Goal: Task Accomplishment & Management: Complete application form

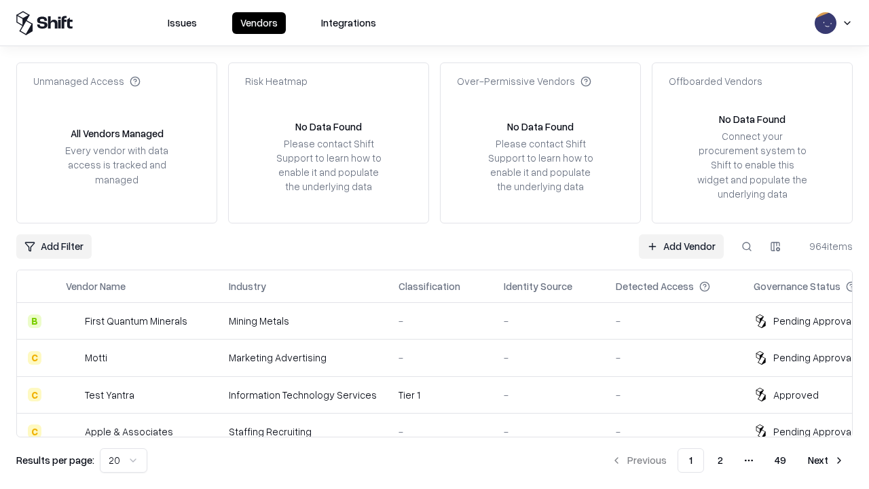
click at [681, 246] on link "Add Vendor" at bounding box center [681, 246] width 85 height 24
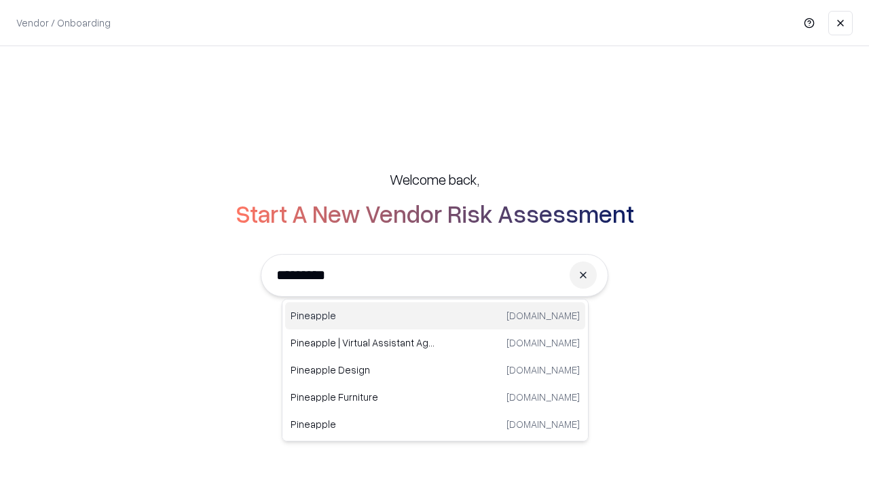
click at [435, 316] on div "Pineapple pineappleenergy.com" at bounding box center [435, 315] width 300 height 27
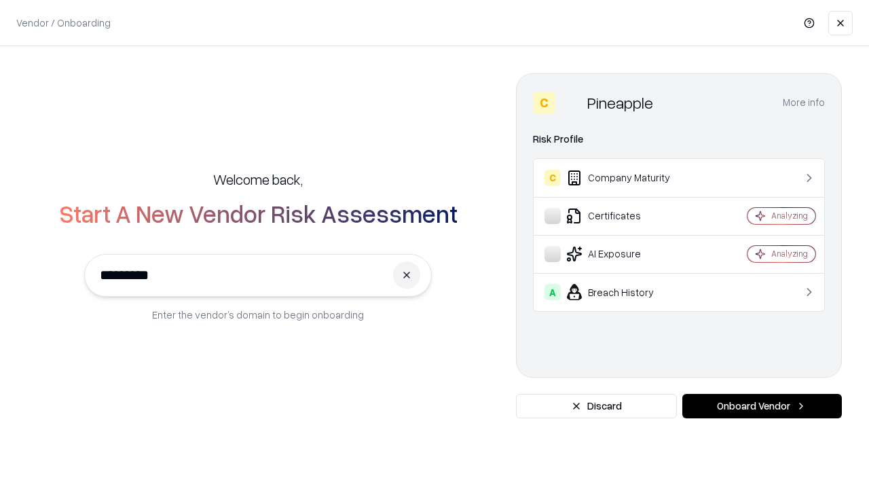
type input "*********"
click at [762, 406] on button "Onboard Vendor" at bounding box center [762, 406] width 160 height 24
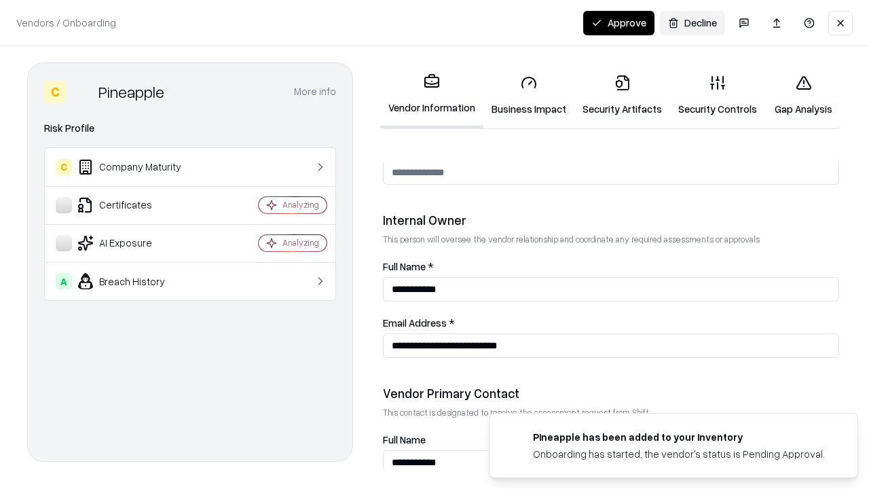
scroll to position [703, 0]
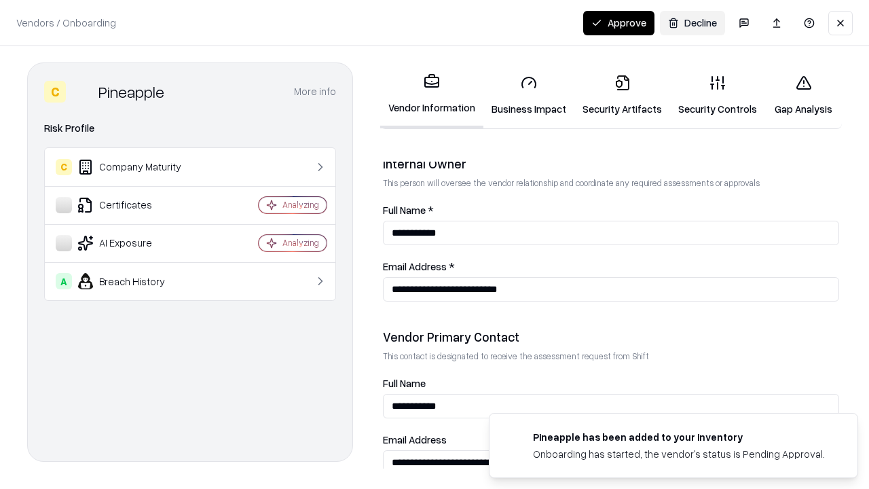
click at [529, 95] on link "Business Impact" at bounding box center [528, 95] width 91 height 63
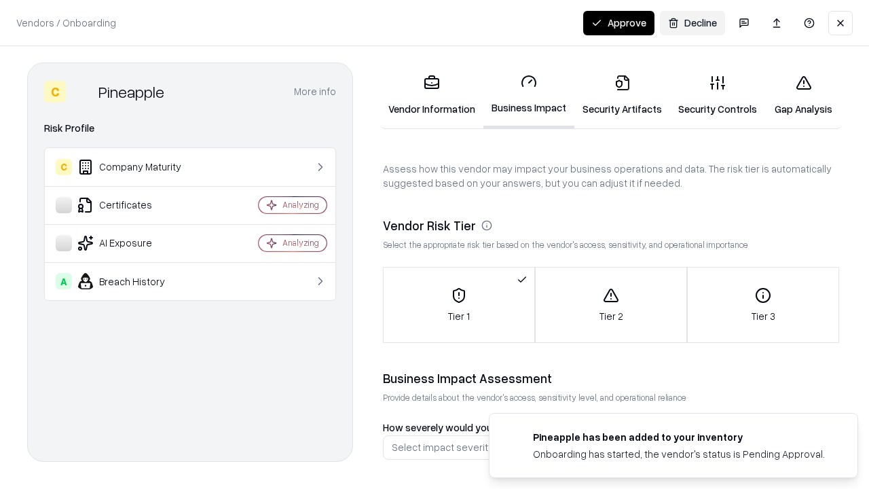
click at [622, 95] on link "Security Artifacts" at bounding box center [622, 95] width 96 height 63
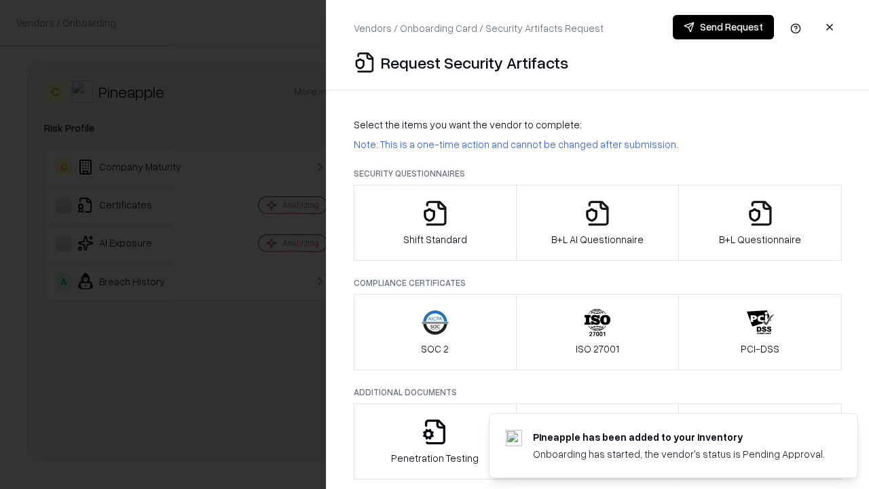
click at [434, 223] on icon "button" at bounding box center [435, 213] width 27 height 27
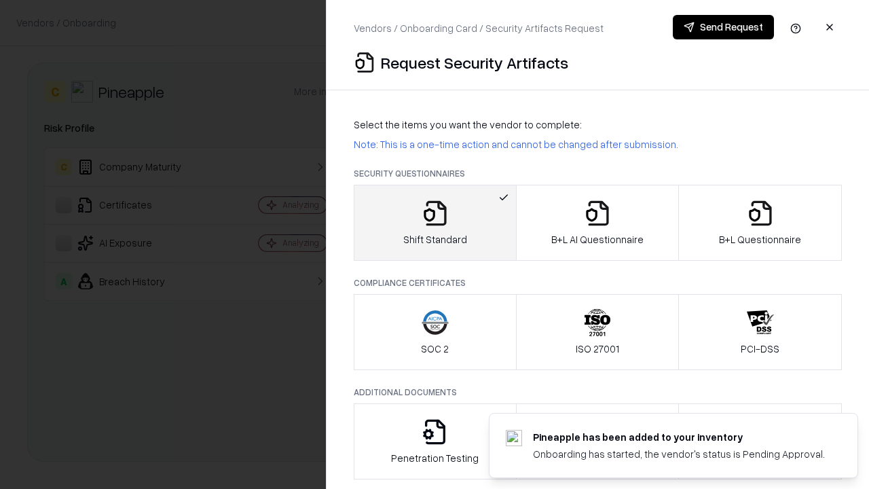
click at [723, 27] on button "Send Request" at bounding box center [723, 27] width 101 height 24
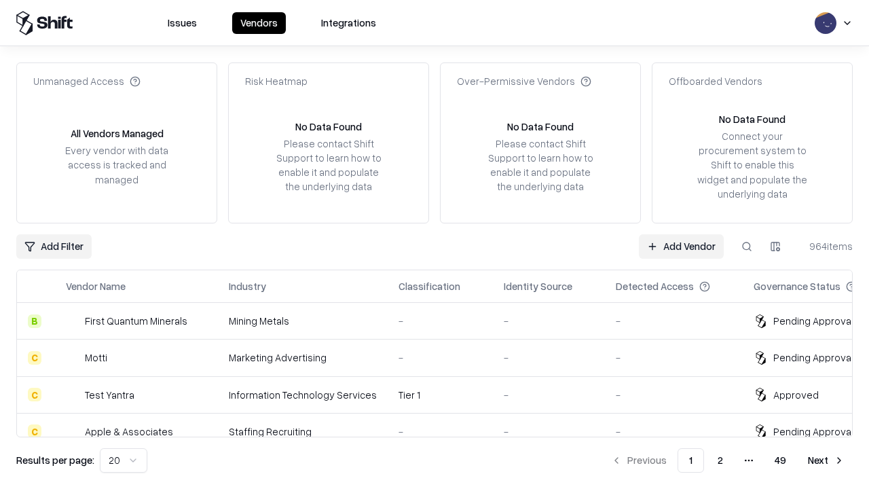
click at [747, 246] on button at bounding box center [747, 246] width 24 height 24
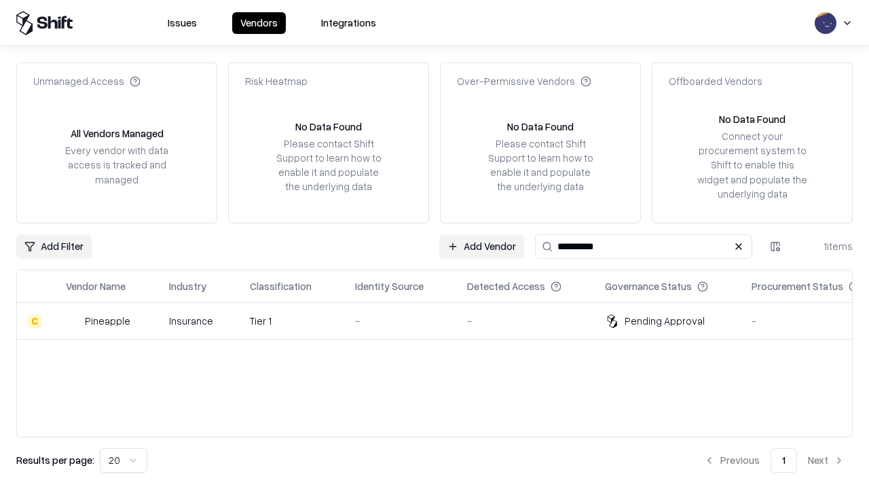
type input "*********"
click at [443, 320] on div "-" at bounding box center [400, 321] width 90 height 14
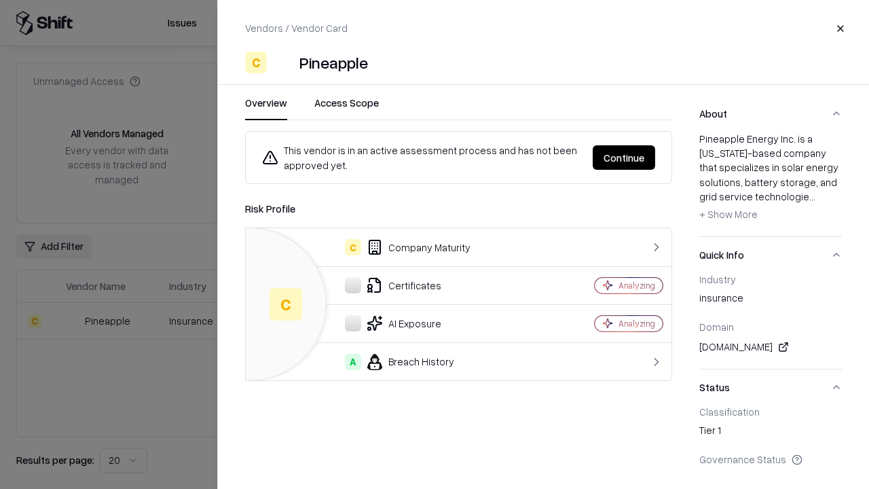
click at [624, 158] on button "Continue" at bounding box center [624, 157] width 62 height 24
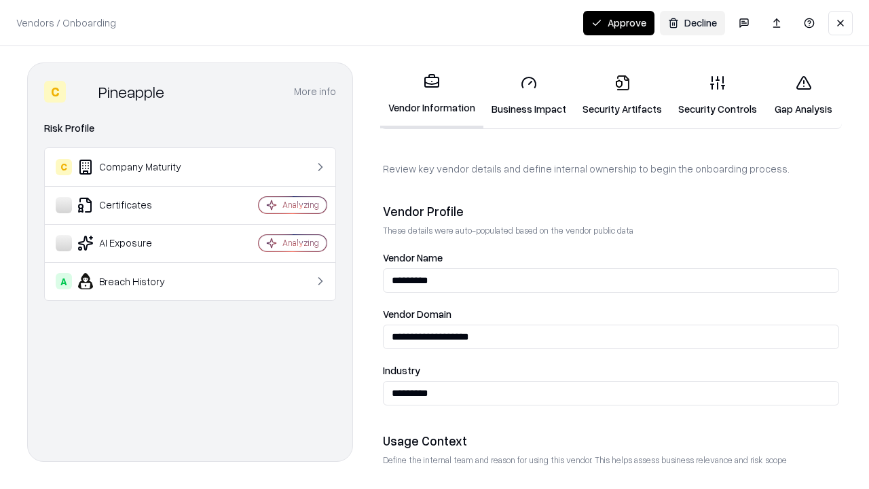
click at [622, 95] on link "Security Artifacts" at bounding box center [622, 95] width 96 height 63
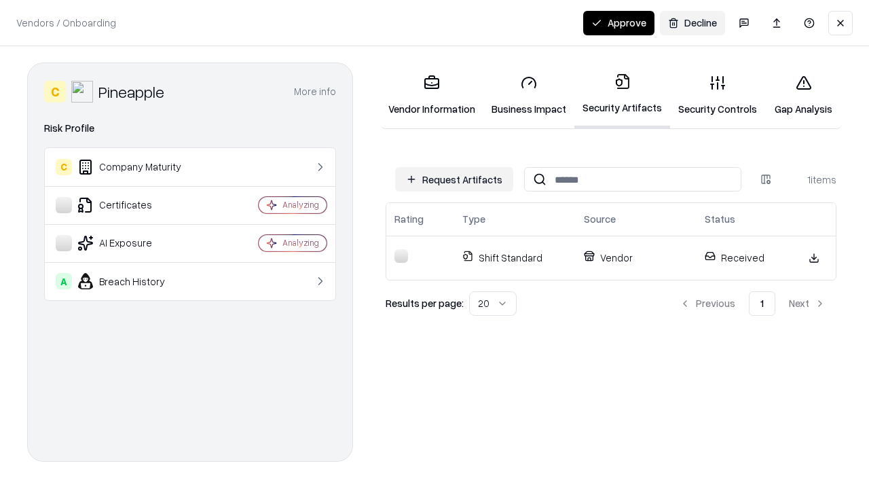
click at [618, 22] on button "Approve" at bounding box center [618, 23] width 71 height 24
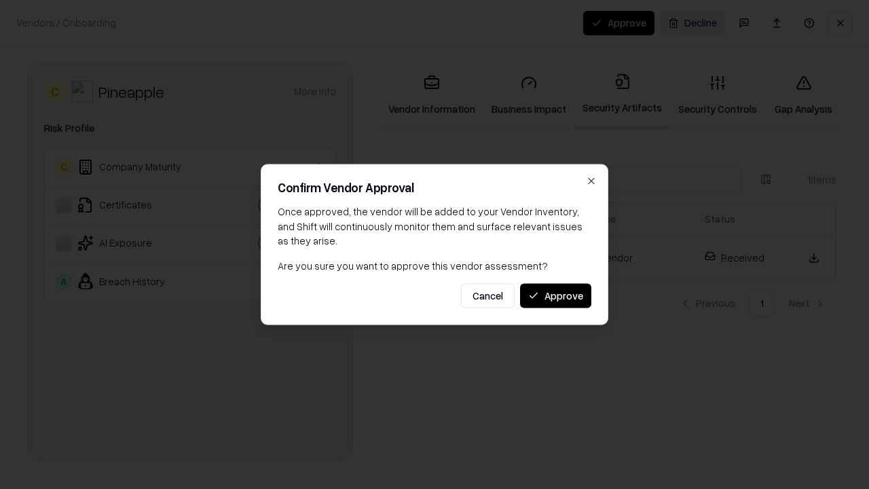
click at [555, 295] on button "Approve" at bounding box center [555, 295] width 71 height 24
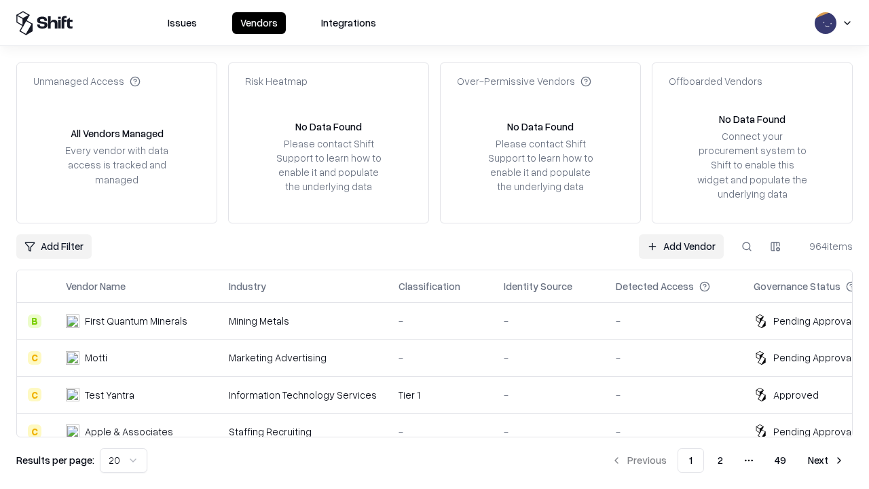
type input "*********"
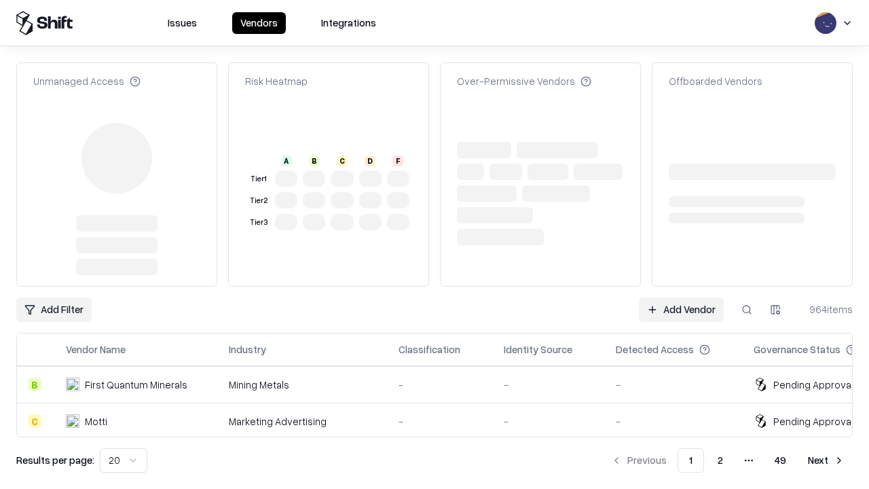
click at [681, 297] on link "Add Vendor" at bounding box center [681, 309] width 85 height 24
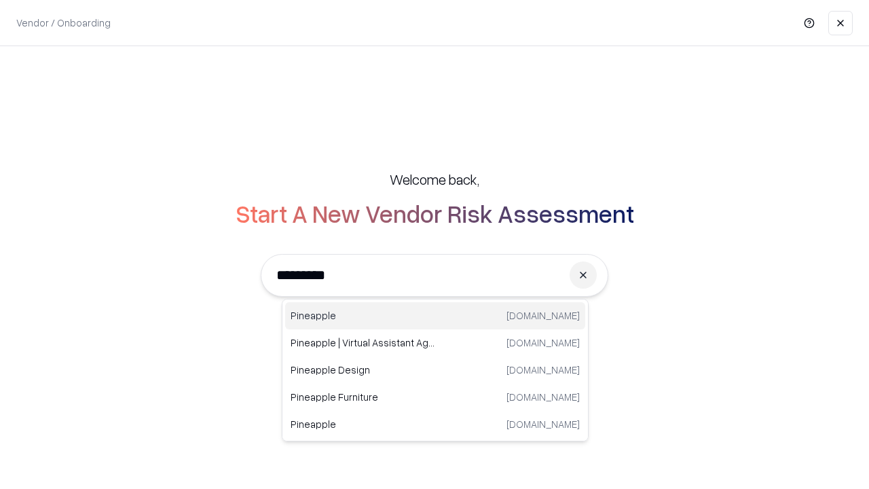
click at [435, 316] on div "Pineapple [DOMAIN_NAME]" at bounding box center [435, 315] width 300 height 27
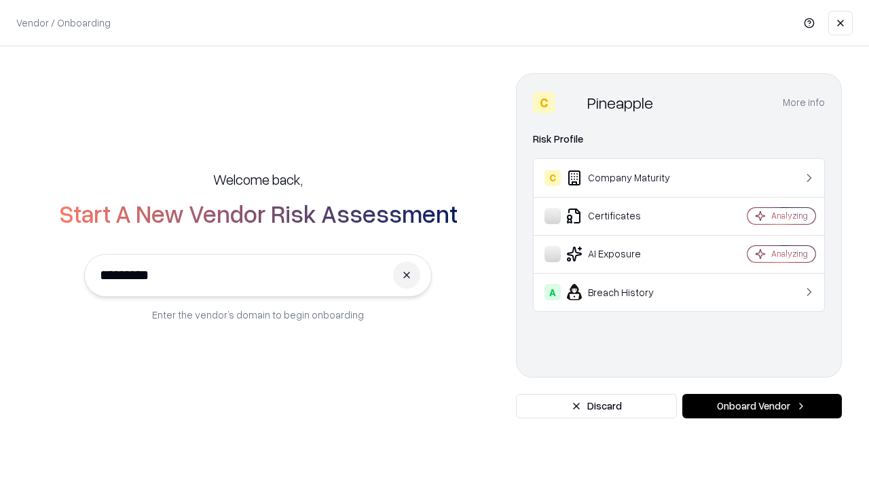
type input "*********"
click at [762, 406] on button "Onboard Vendor" at bounding box center [762, 406] width 160 height 24
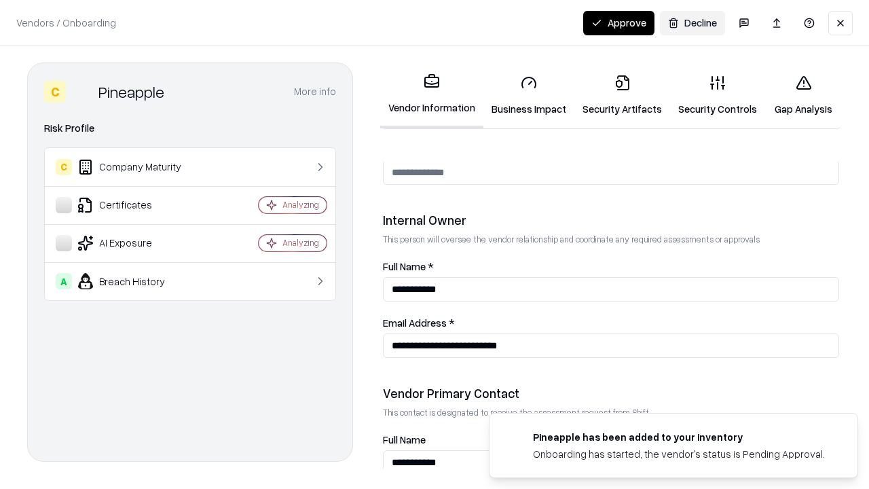
scroll to position [703, 0]
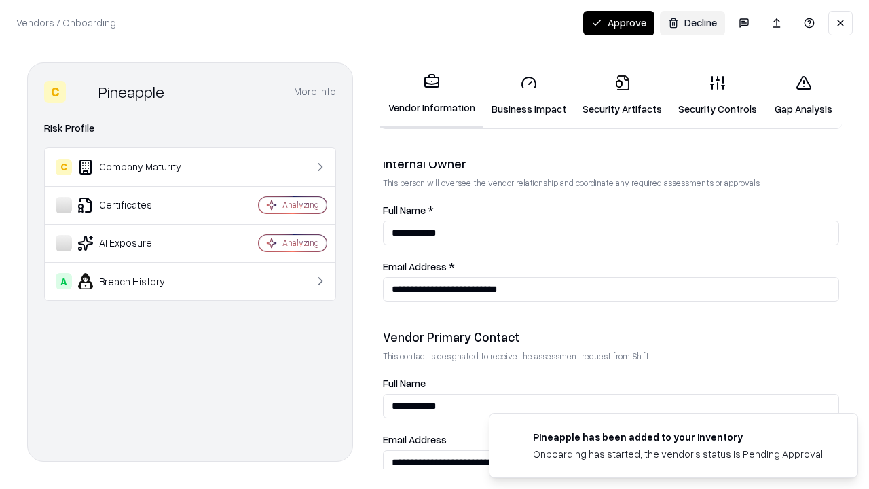
click at [618, 22] on button "Approve" at bounding box center [618, 23] width 71 height 24
